Goal: Register for event/course

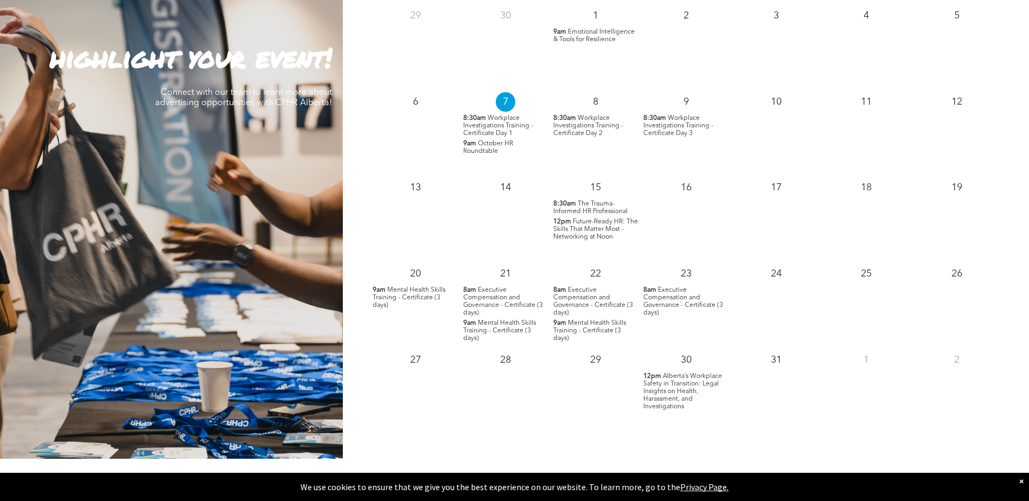
scroll to position [1084, 0]
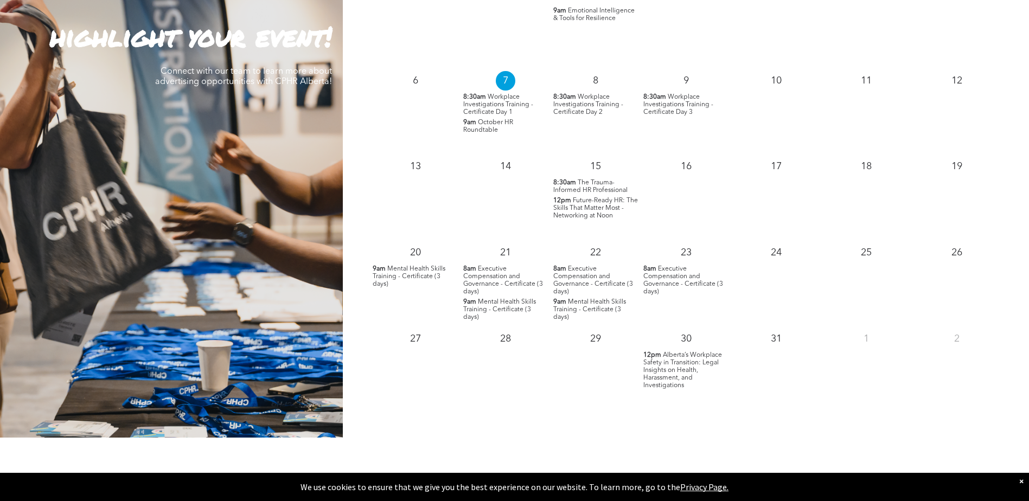
click at [595, 183] on span "The Trauma-Informed HR Professional" at bounding box center [590, 186] width 74 height 14
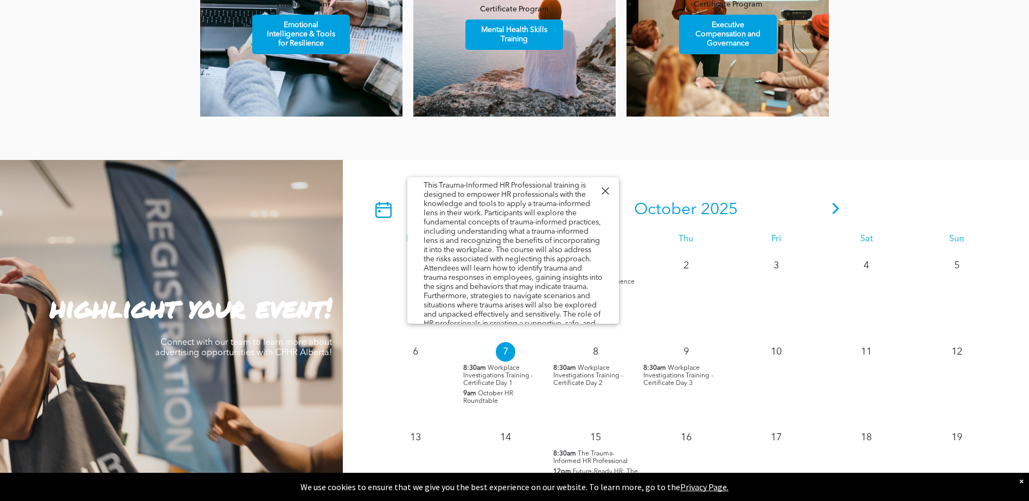
scroll to position [0, 0]
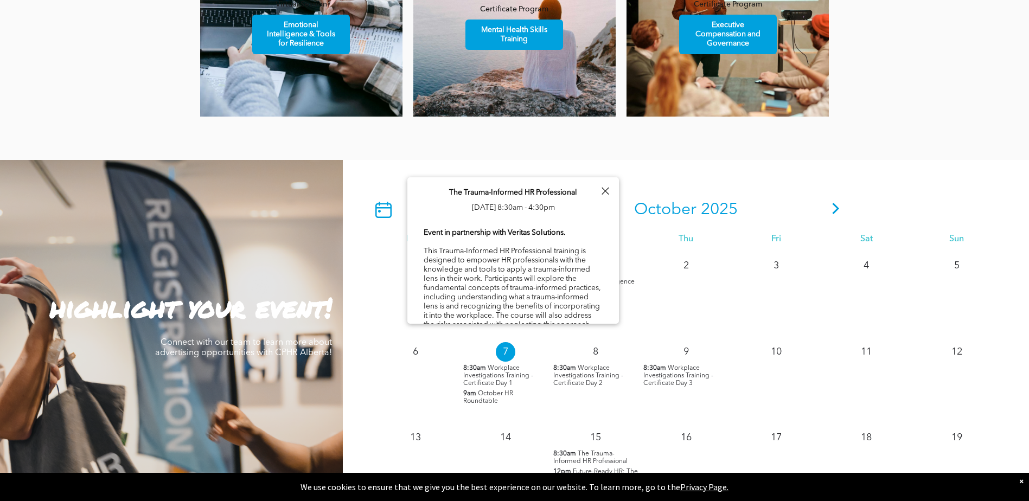
click at [700, 172] on div "[DATE] Mon Tue Wed Thu Fri Sat Sun 29 30 1 9am Emotional Intelligence & Tools f…" at bounding box center [686, 434] width 686 height 549
click at [601, 194] on div at bounding box center [605, 191] width 15 height 15
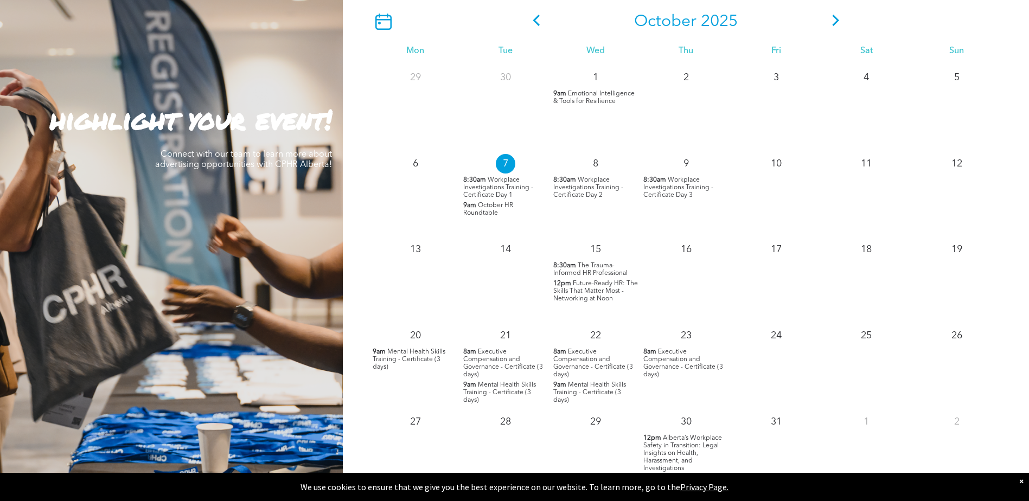
scroll to position [1030, 0]
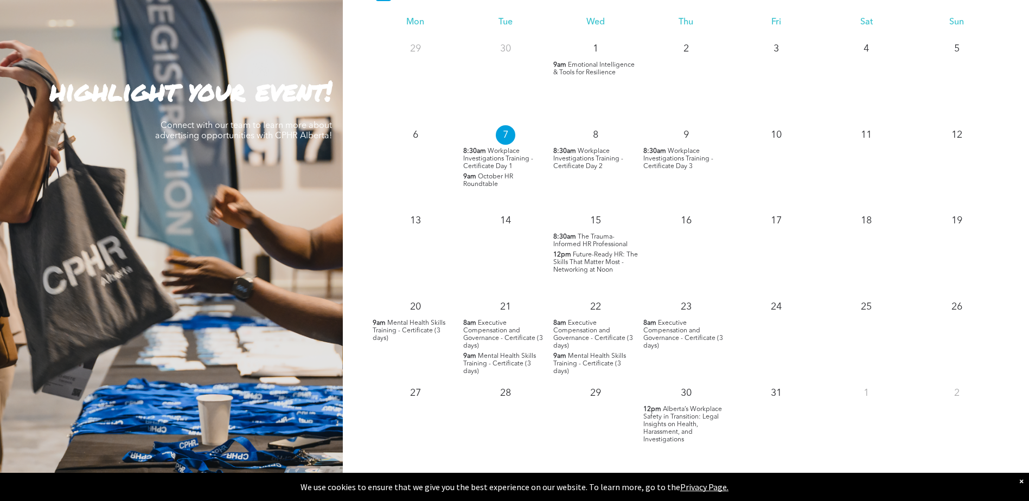
click at [594, 267] on span "Future-Ready HR: The Skills That Matter Most - Networking at Noon" at bounding box center [595, 263] width 85 height 22
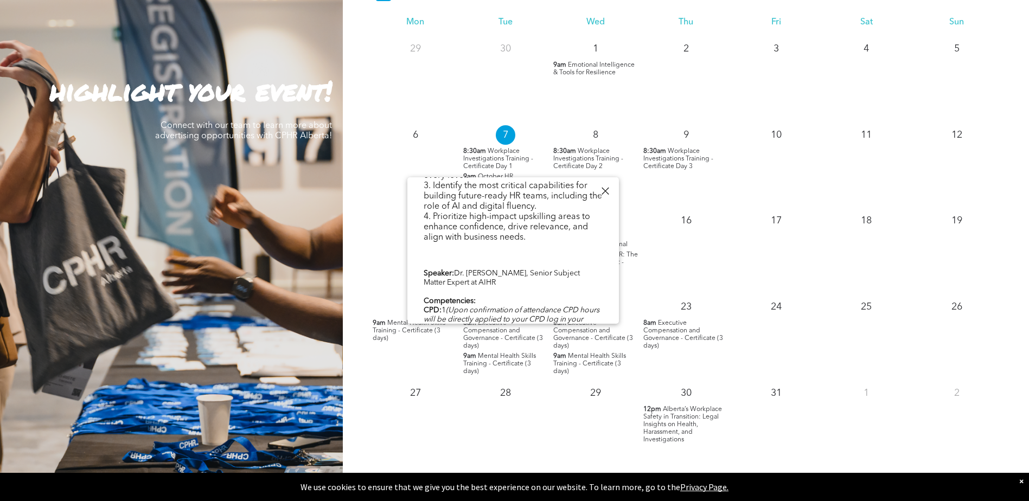
scroll to position [488, 0]
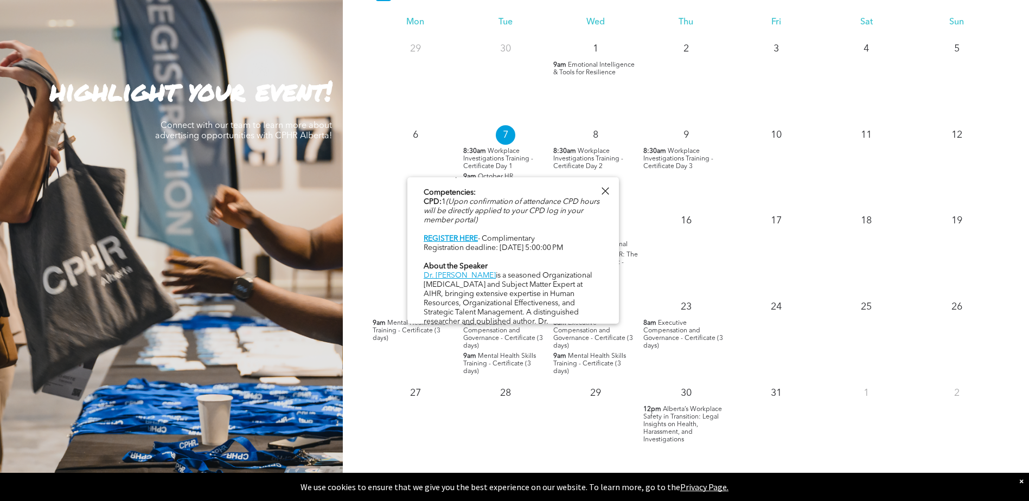
click at [607, 190] on div at bounding box center [605, 191] width 15 height 15
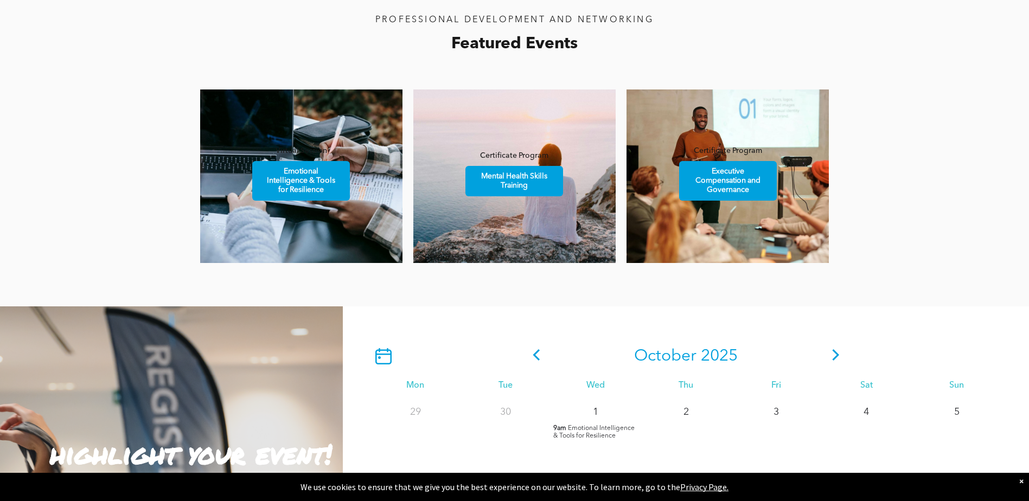
scroll to position [759, 0]
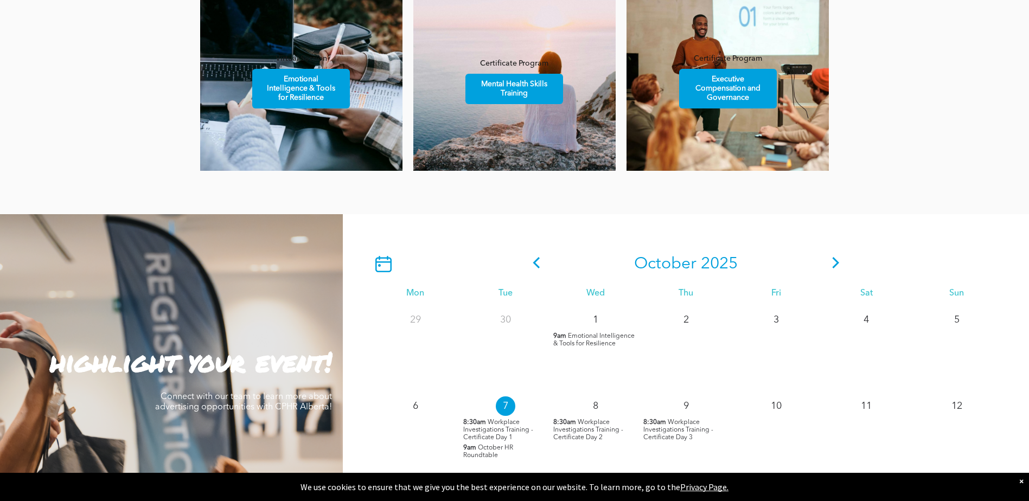
click at [832, 268] on icon at bounding box center [835, 262] width 16 height 11
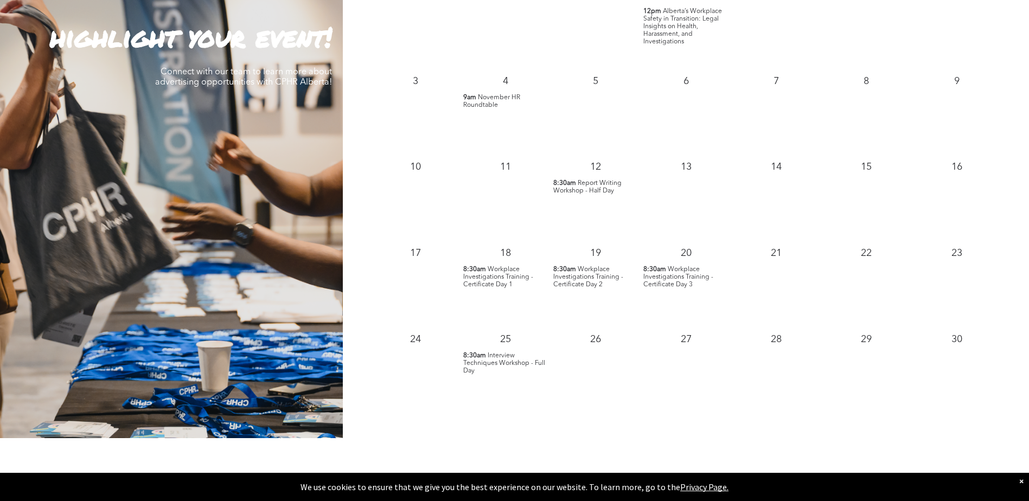
scroll to position [1084, 0]
click at [601, 188] on span "Report Writing Workshop - Half Day" at bounding box center [587, 186] width 68 height 14
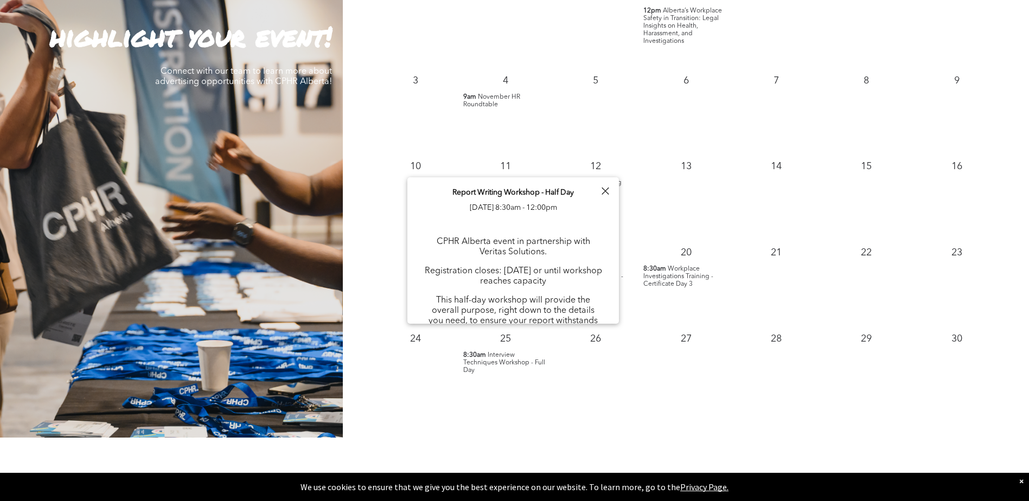
click at [601, 194] on div at bounding box center [605, 191] width 15 height 15
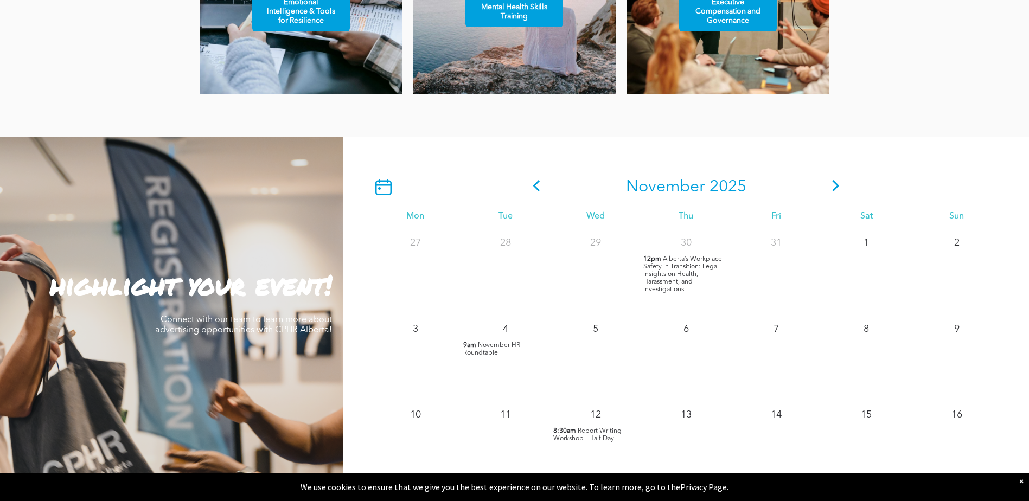
scroll to position [868, 0]
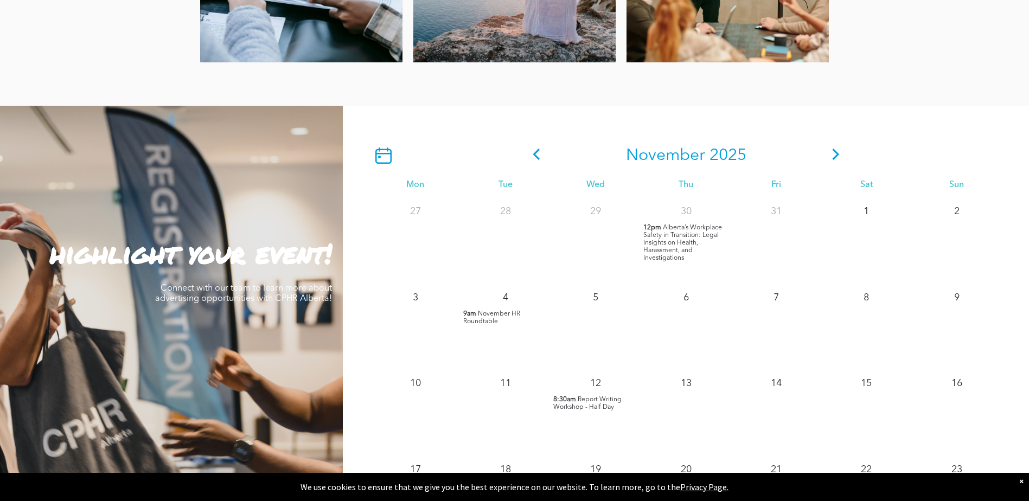
click at [839, 152] on icon at bounding box center [835, 154] width 16 height 11
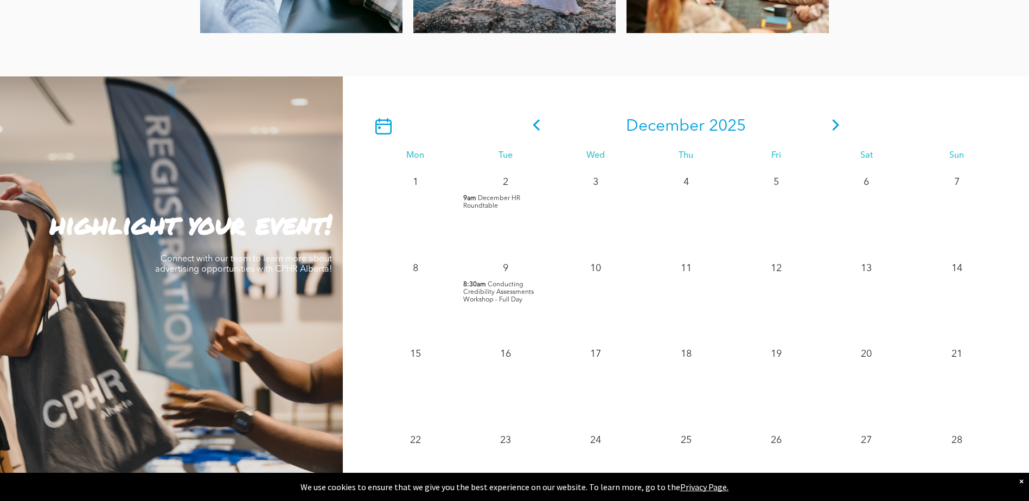
scroll to position [922, 0]
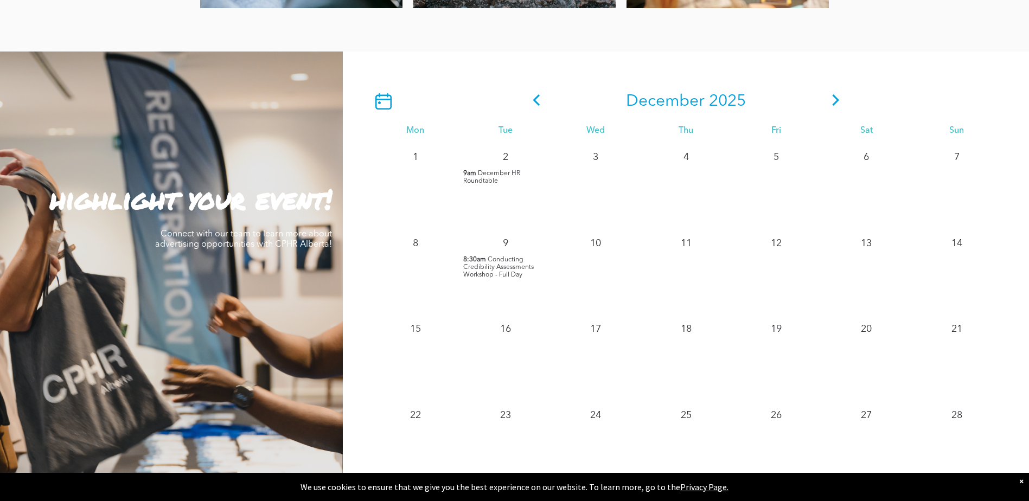
click at [484, 269] on span "Conducting Credibility Assessments Workshop - Full Day" at bounding box center [498, 267] width 70 height 22
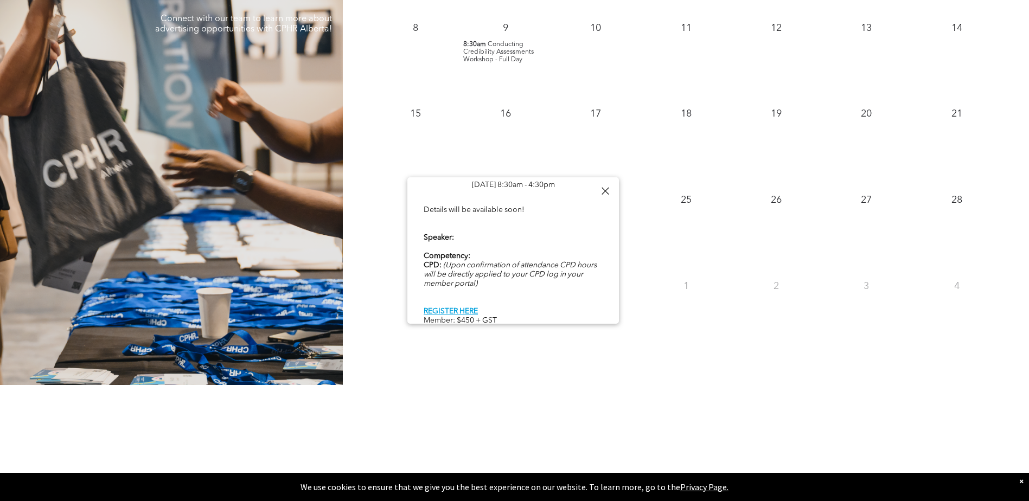
scroll to position [1139, 0]
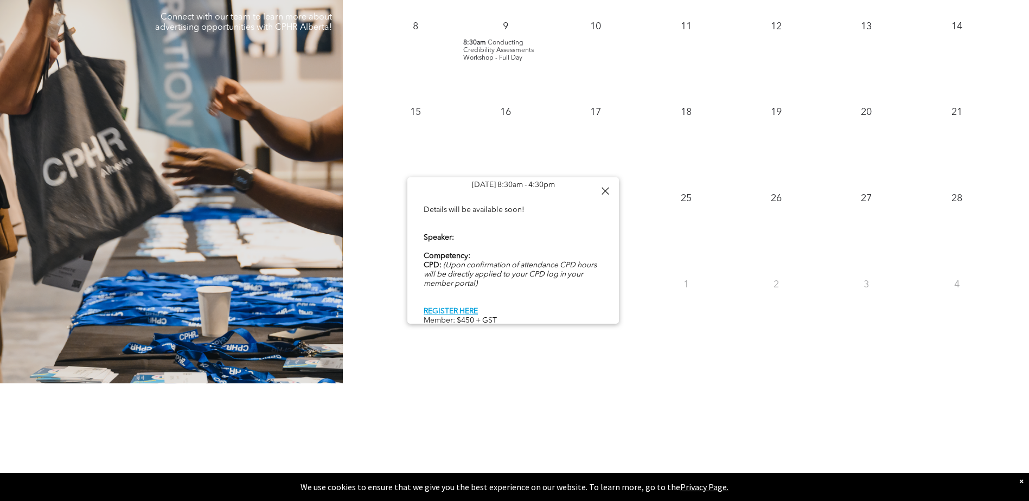
click at [608, 188] on div at bounding box center [605, 191] width 15 height 15
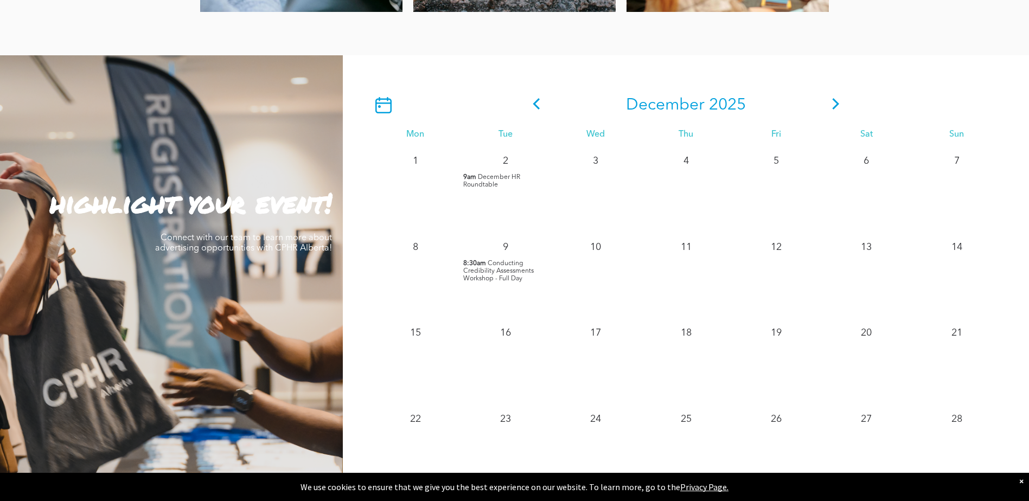
scroll to position [868, 0]
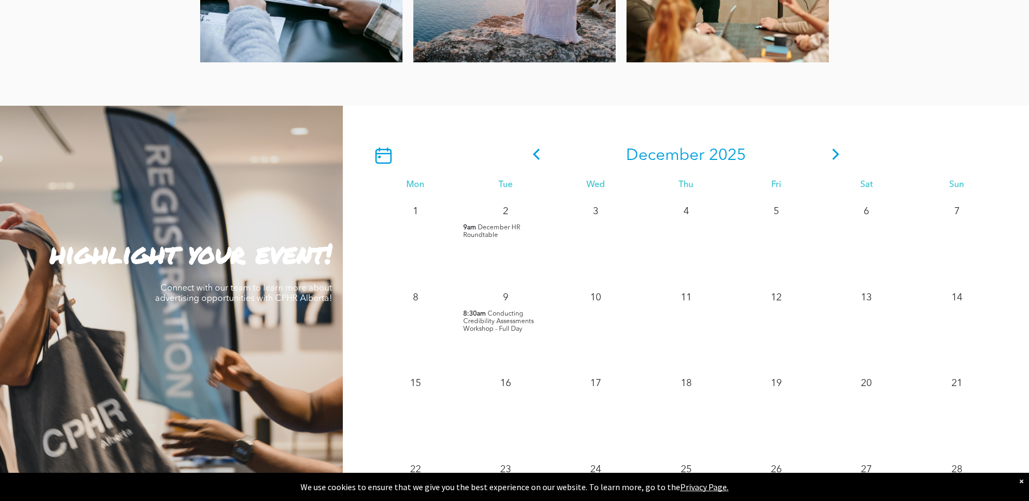
click at [831, 151] on icon at bounding box center [835, 154] width 16 height 11
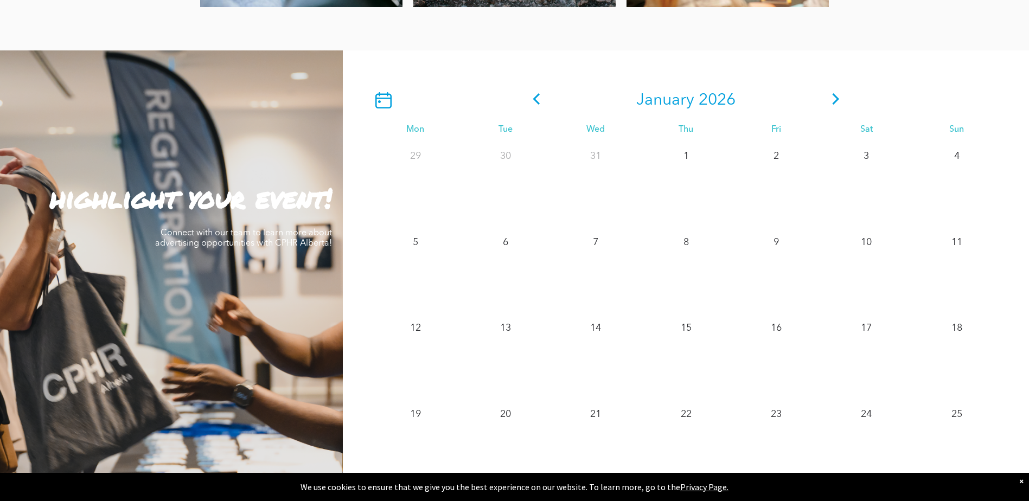
scroll to position [922, 0]
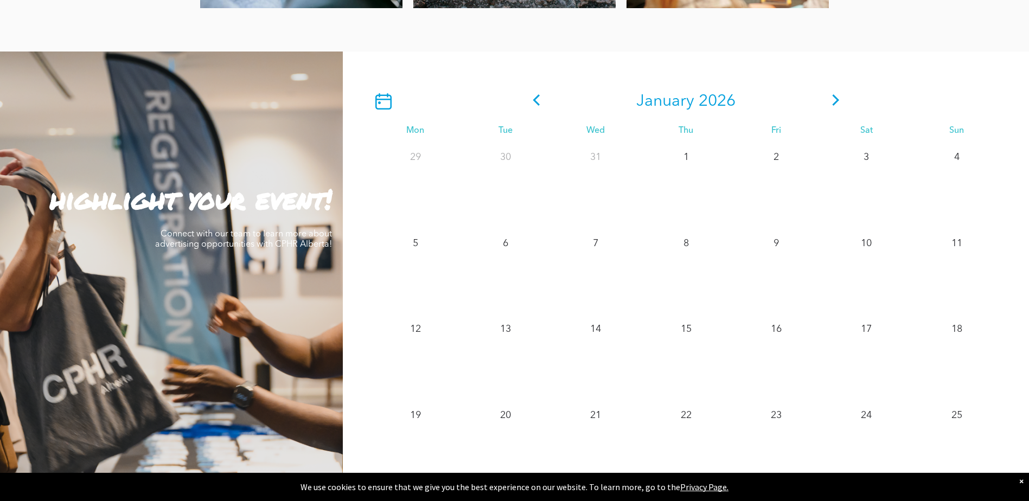
click at [837, 101] on icon at bounding box center [835, 99] width 7 height 11
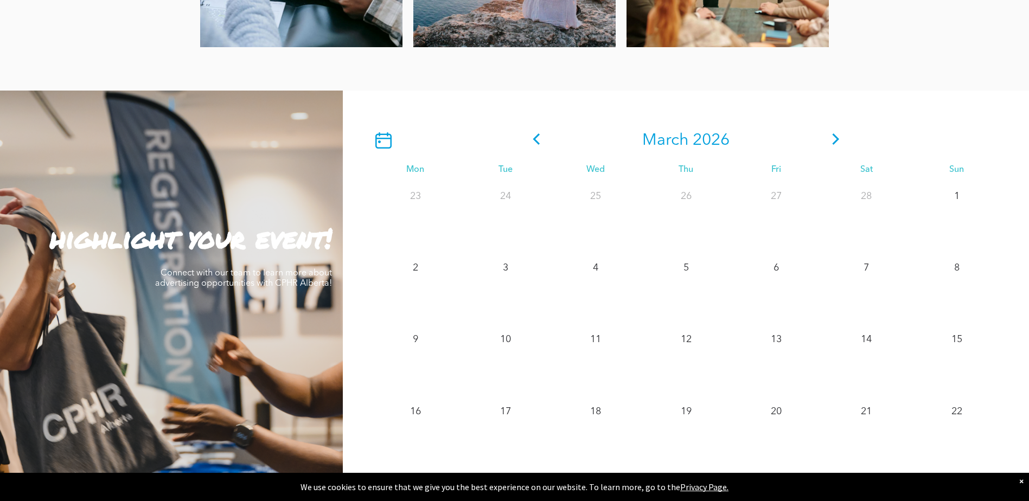
scroll to position [868, 0]
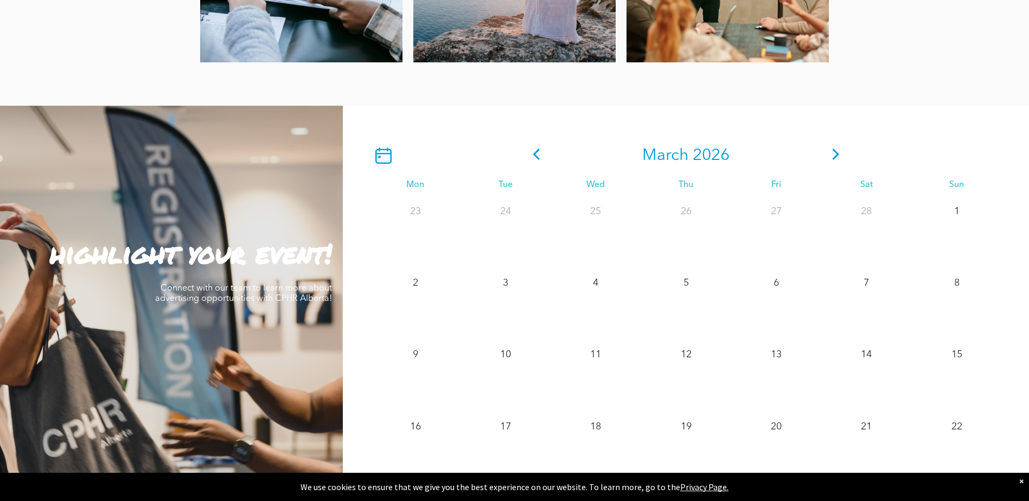
click at [834, 151] on icon at bounding box center [835, 154] width 16 height 11
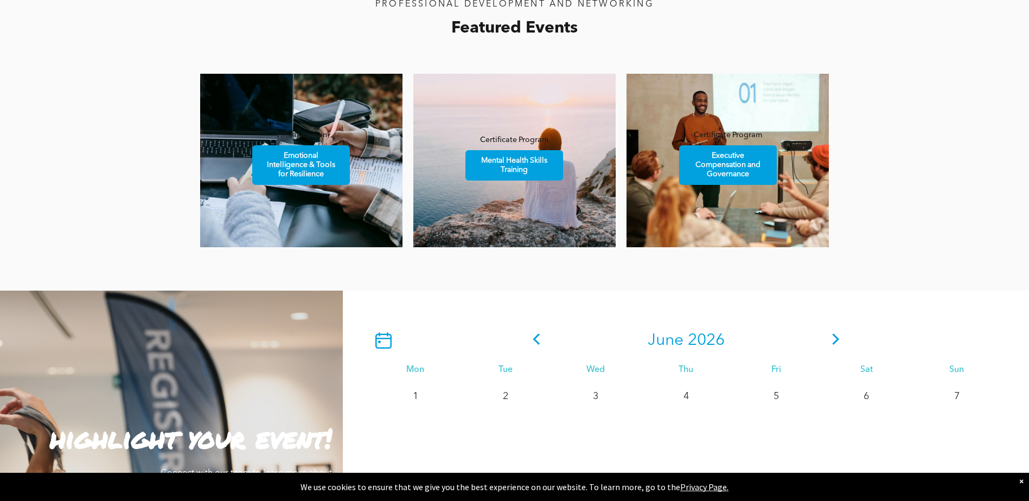
scroll to position [651, 0]
